Goal: Find specific page/section: Find specific page/section

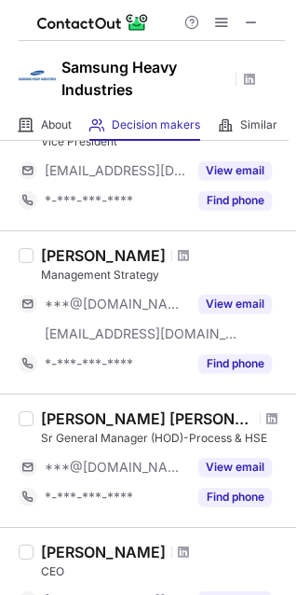
scroll to position [551, 0]
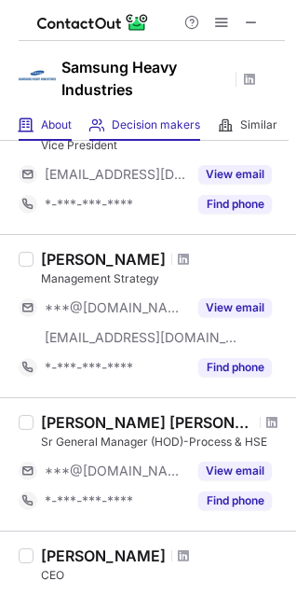
click at [40, 116] on div "About About Company" at bounding box center [45, 125] width 53 height 31
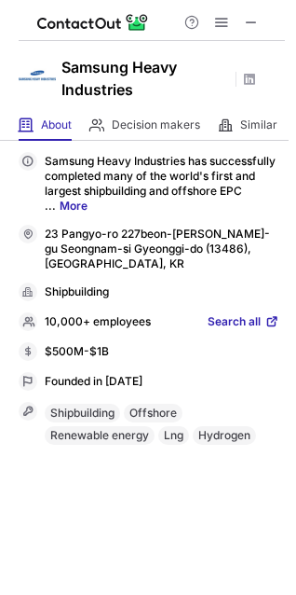
click at [255, 319] on span "Search all" at bounding box center [234, 322] width 53 height 17
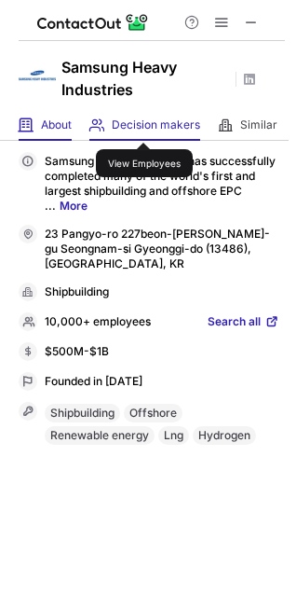
click at [145, 126] on span "Decision makers" at bounding box center [156, 124] width 89 height 15
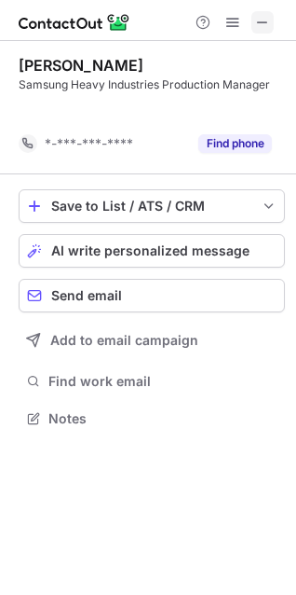
scroll to position [9, 9]
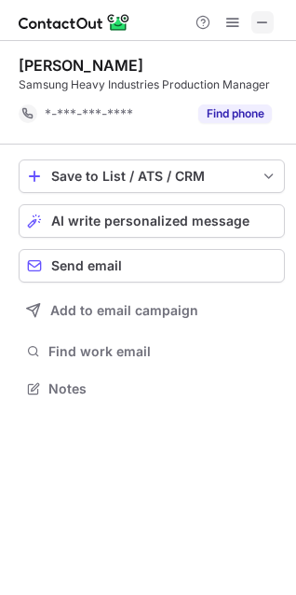
click at [256, 20] on span at bounding box center [262, 22] width 15 height 15
